Goal: Task Accomplishment & Management: Manage account settings

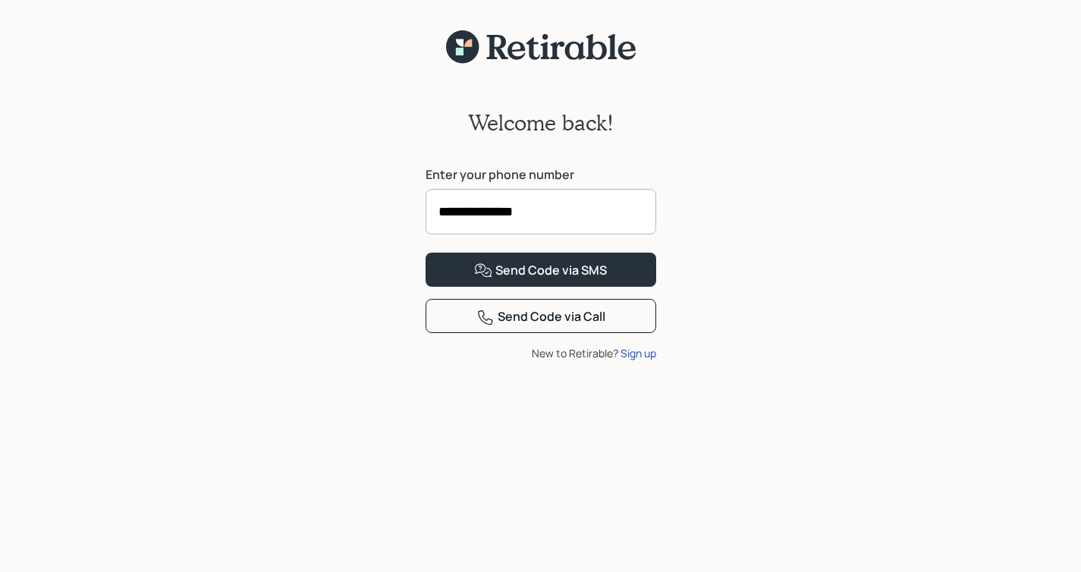
type input "**********"
click at [425, 253] on button "Send Code via SMS" at bounding box center [540, 270] width 231 height 34
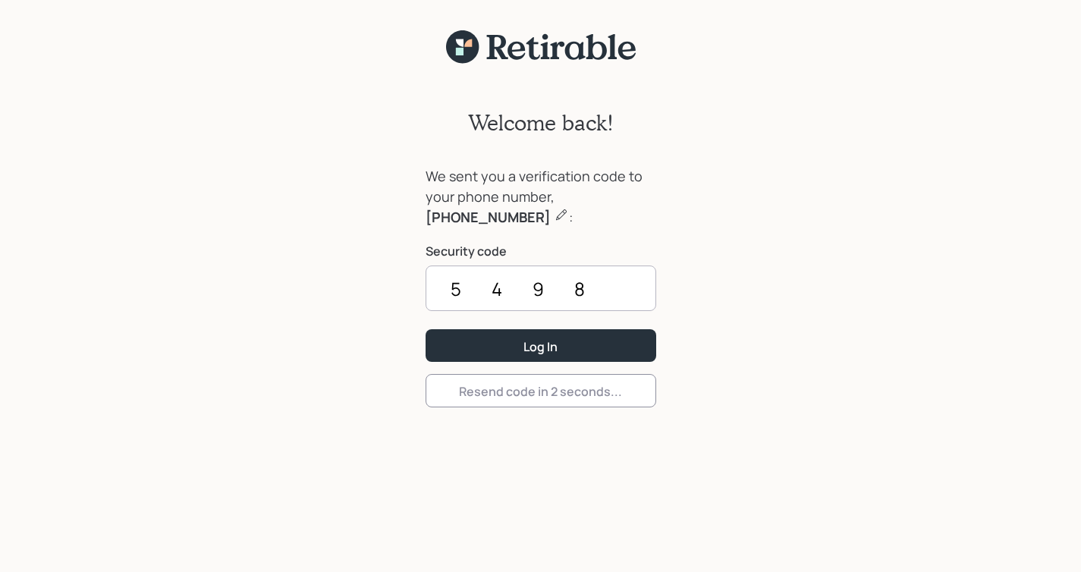
type input "5498"
click at [425, 329] on button "Log In" at bounding box center [540, 345] width 231 height 33
